Goal: Information Seeking & Learning: Find specific fact

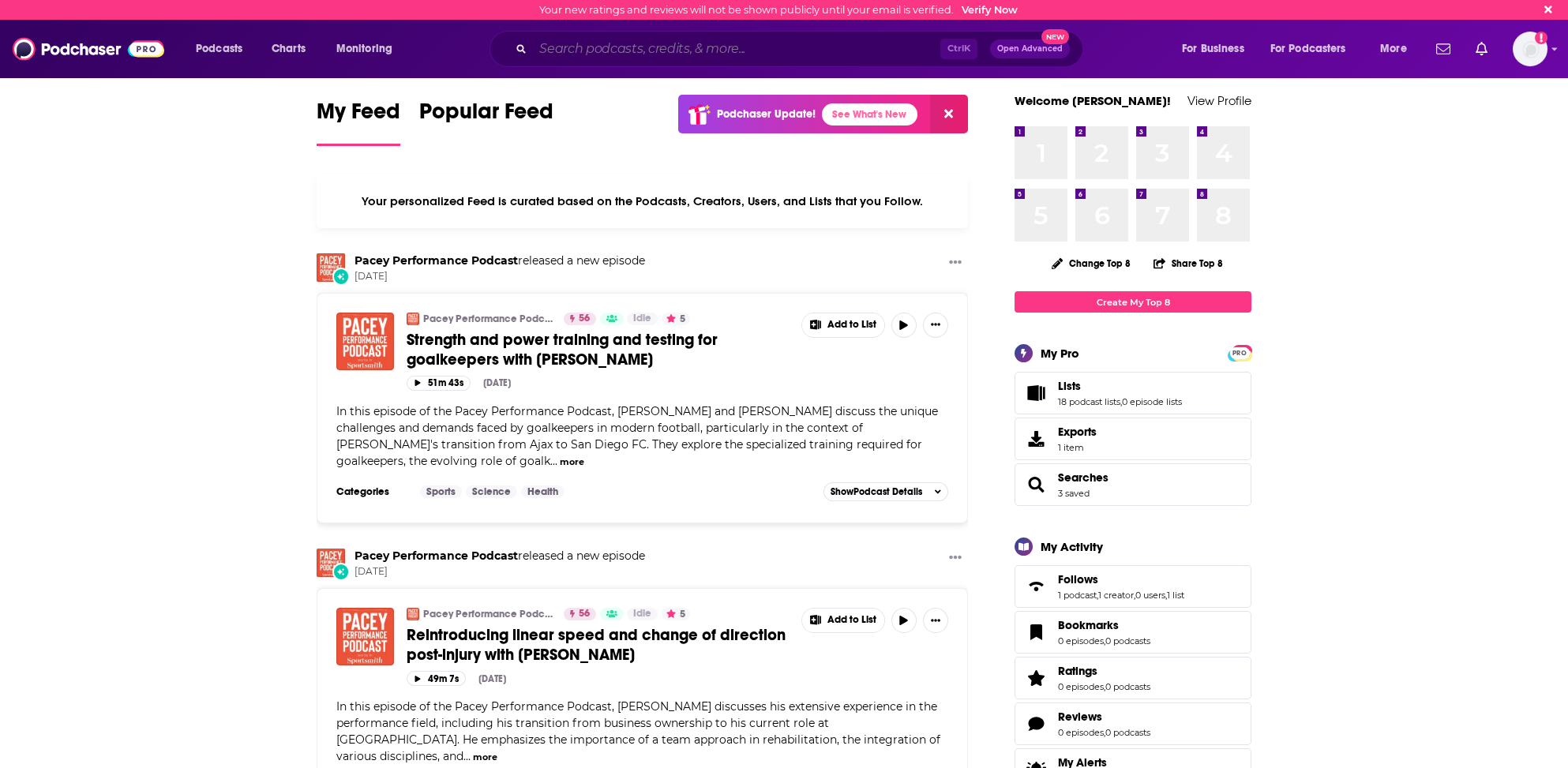
click at [639, 49] on input "Search podcasts, credits, & more..." at bounding box center [736, 49] width 407 height 26
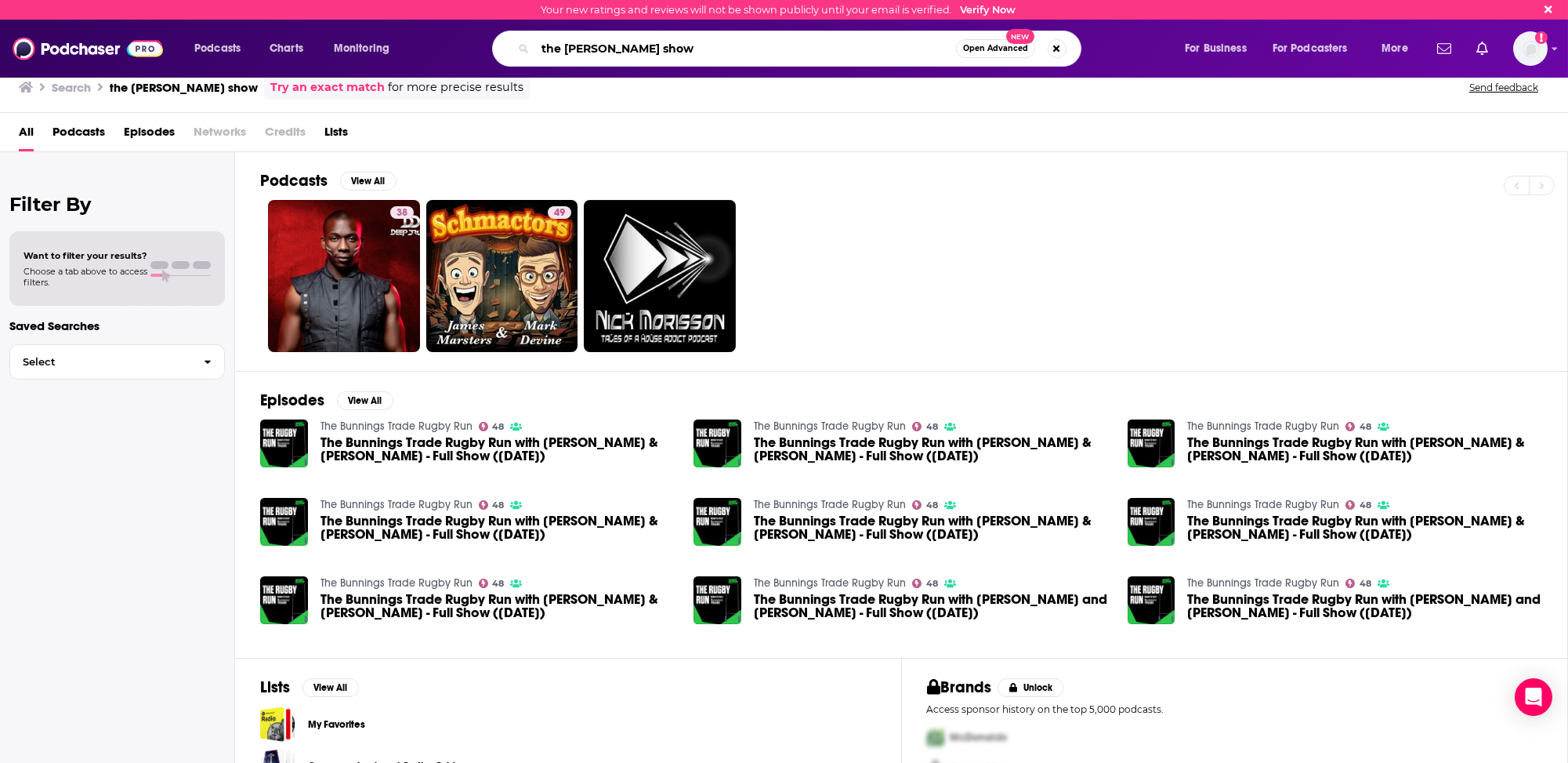
click at [562, 45] on input "the [PERSON_NAME] show" at bounding box center [746, 48] width 421 height 25
click at [591, 46] on input "[PERSON_NAME] show" at bounding box center [746, 48] width 421 height 25
click at [662, 45] on input "[PERSON_NAME] show" at bounding box center [746, 48] width 421 height 25
type input "[PERSON_NAME]"
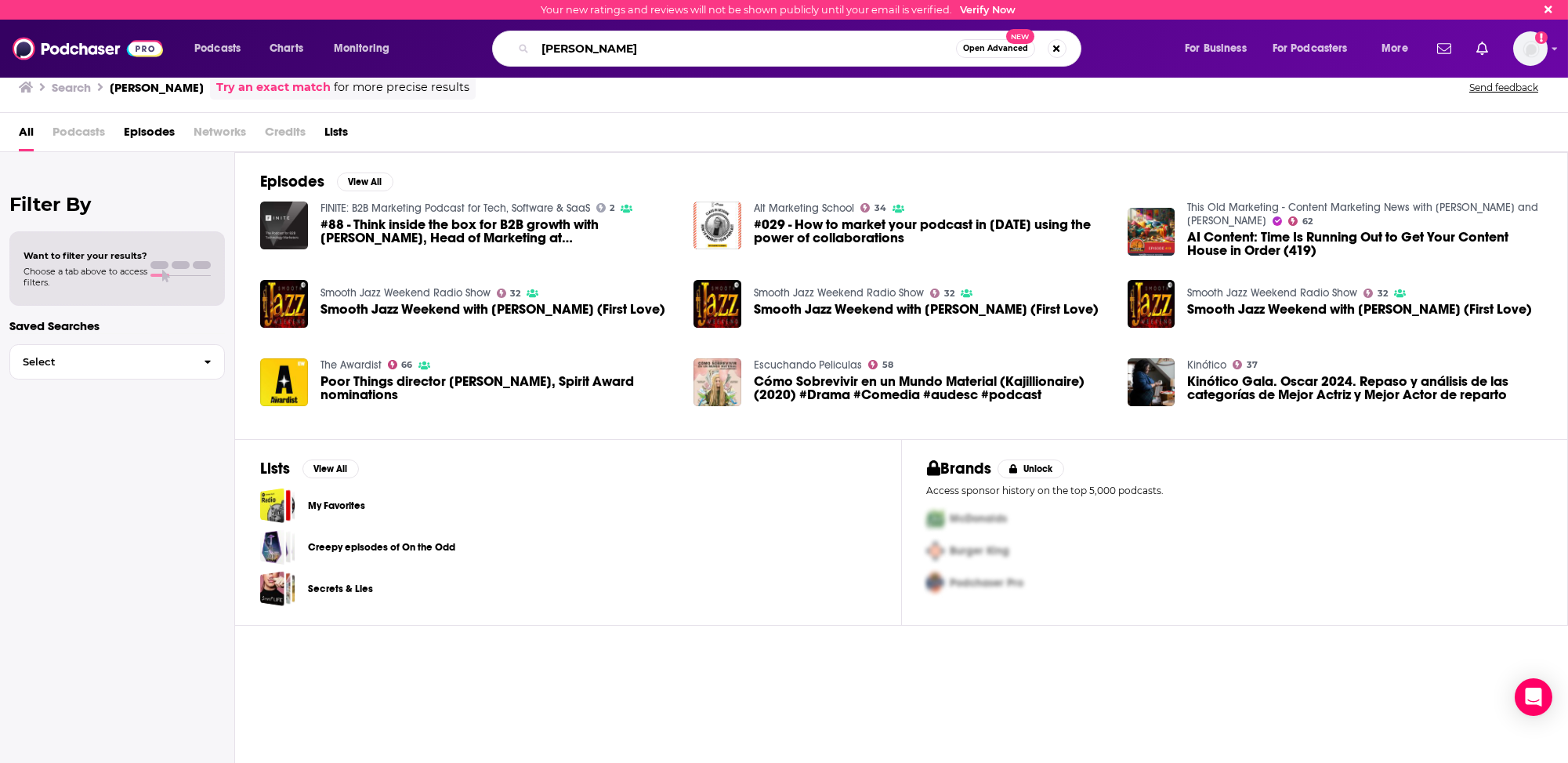
click at [579, 47] on input "[PERSON_NAME]" at bounding box center [746, 48] width 421 height 25
type input "[PERSON_NAME]"
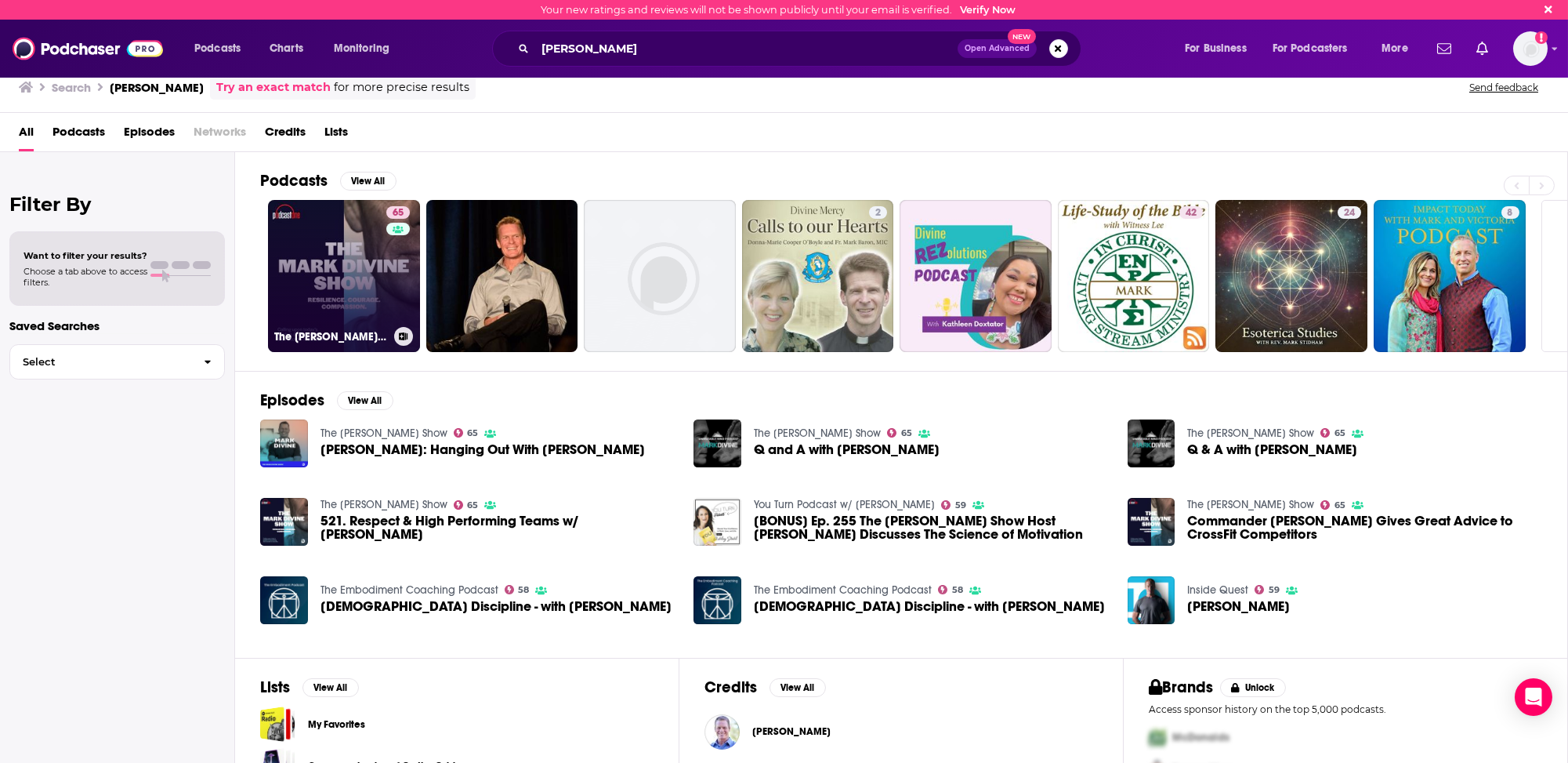
click at [364, 247] on link "65 The [PERSON_NAME] Show" at bounding box center [343, 276] width 152 height 152
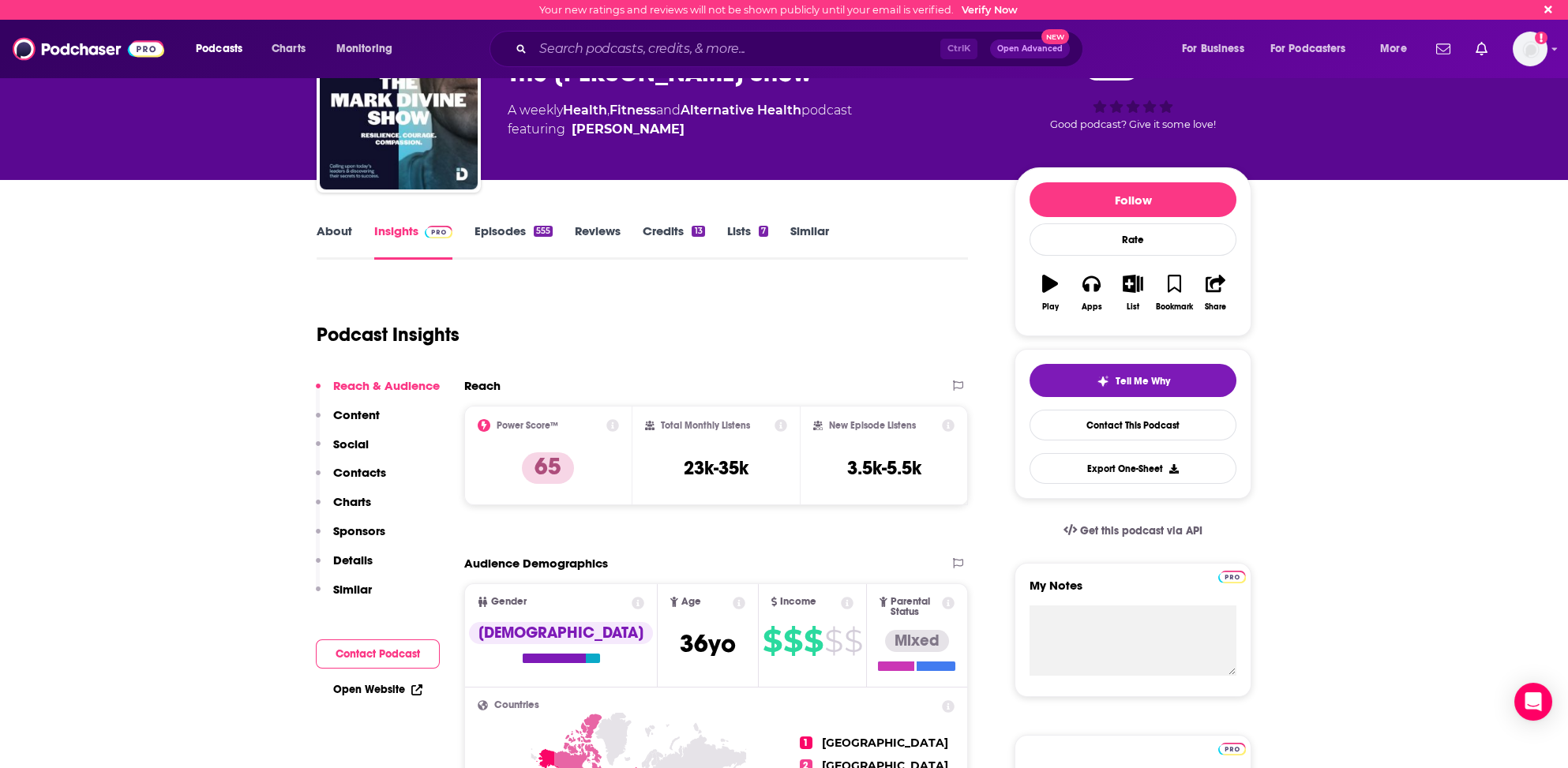
scroll to position [79, 0]
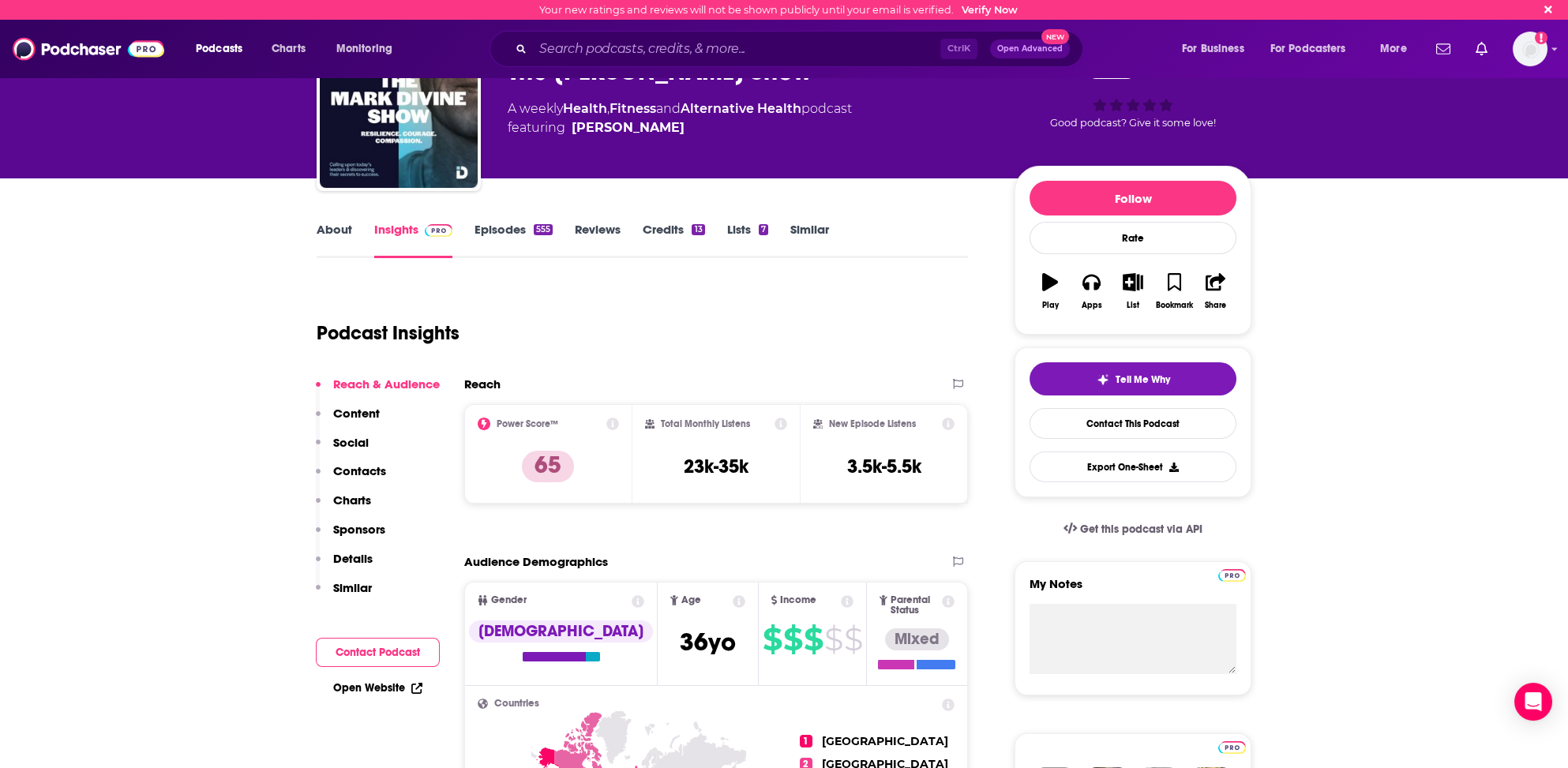
click at [367, 465] on p "Contacts" at bounding box center [360, 470] width 53 height 15
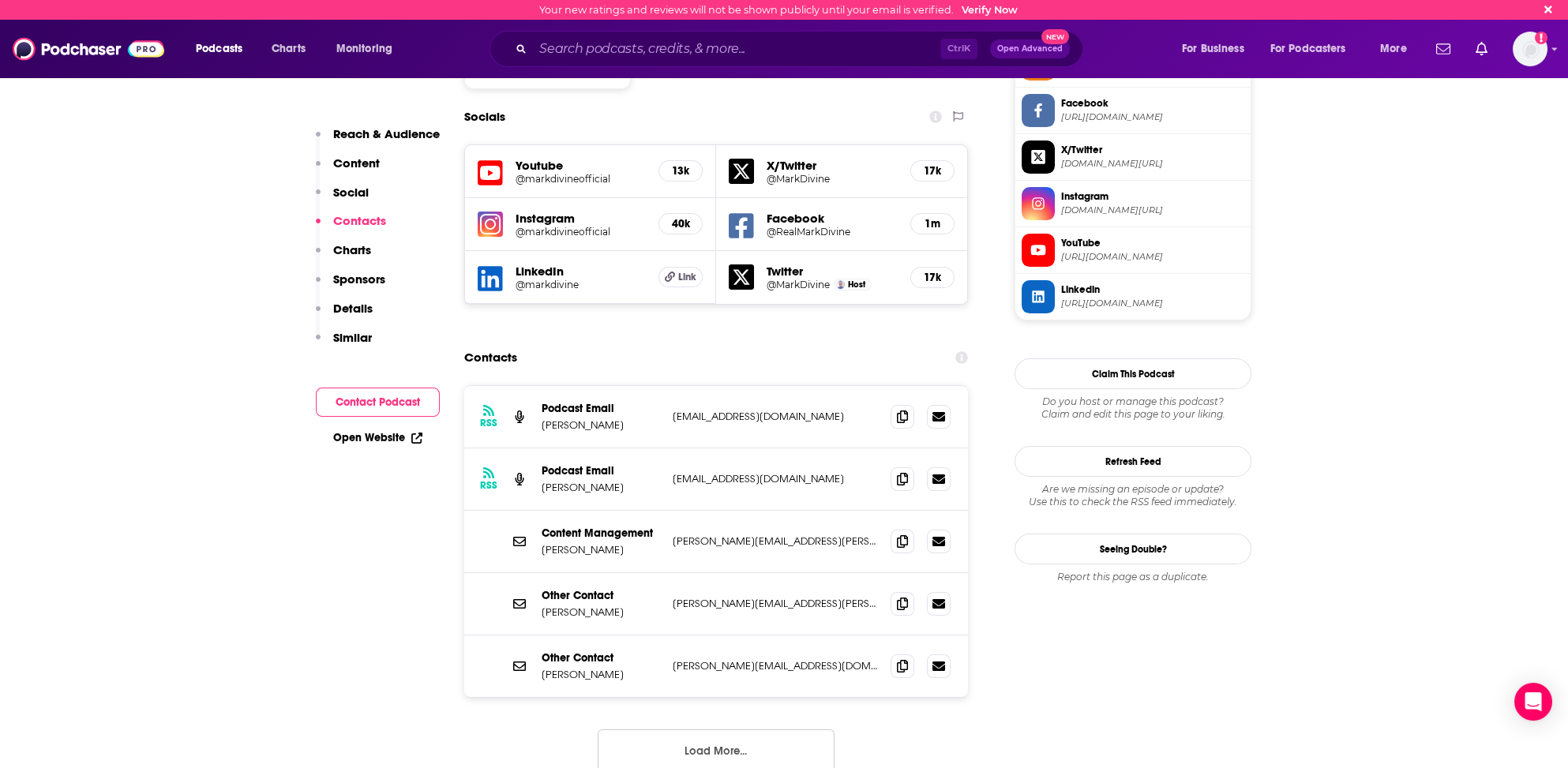
scroll to position [1368, 0]
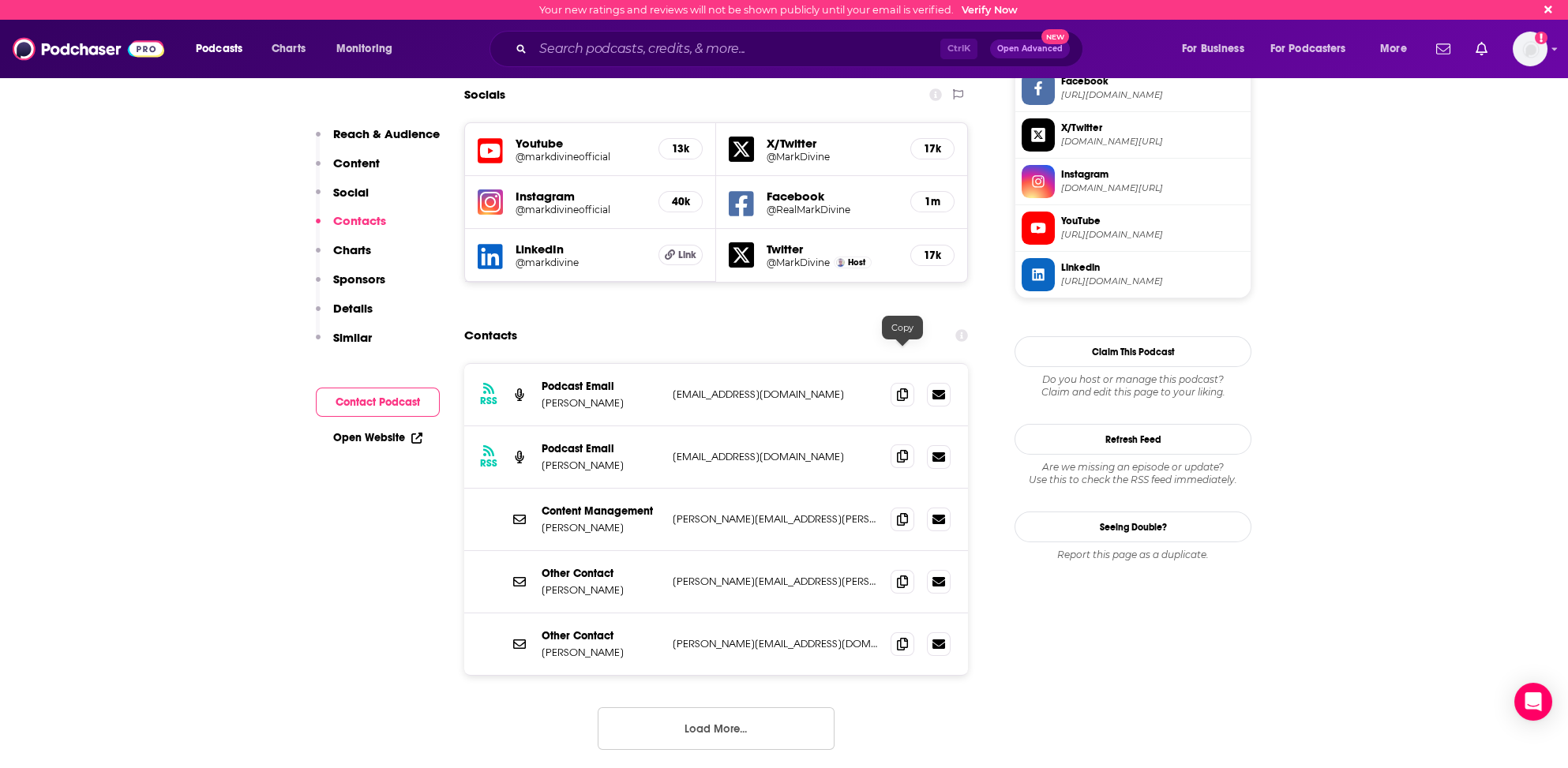
click at [908, 445] on span at bounding box center [902, 456] width 24 height 24
click at [578, 45] on input "Search podcasts, credits, & more..." at bounding box center [736, 49] width 407 height 26
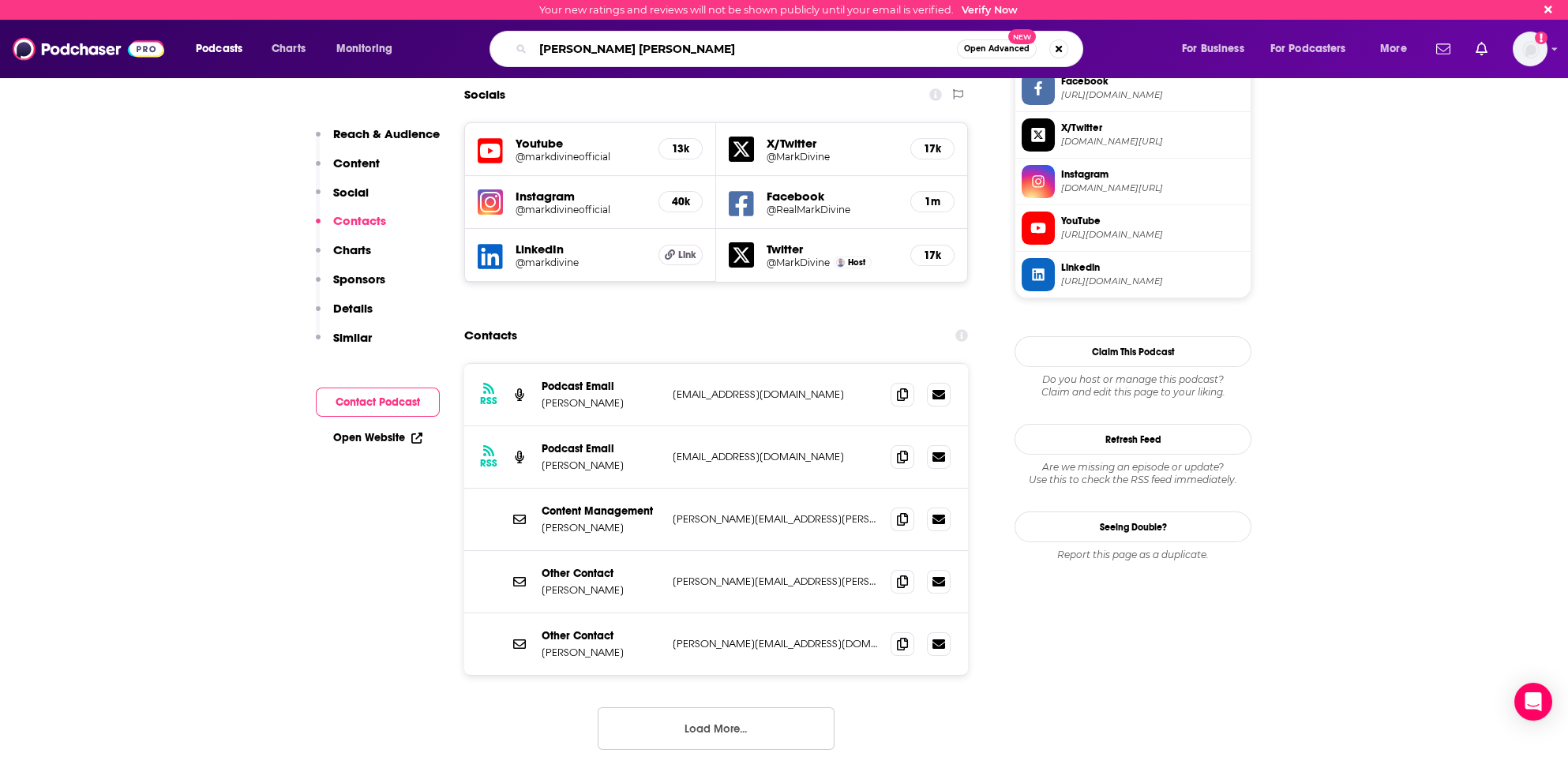
type input "[PERSON_NAME] [PERSON_NAME]"
